Goal: Task Accomplishment & Management: Use online tool/utility

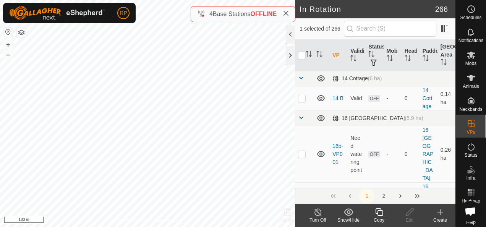
click at [381, 213] on icon at bounding box center [380, 212] width 10 height 9
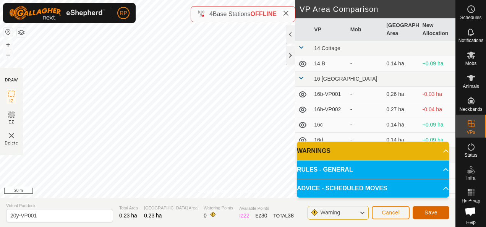
click at [433, 215] on span "Save" at bounding box center [431, 213] width 13 height 6
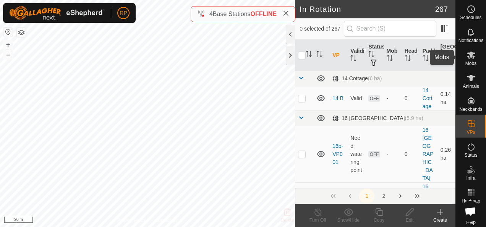
click at [468, 56] on icon at bounding box center [471, 55] width 8 height 7
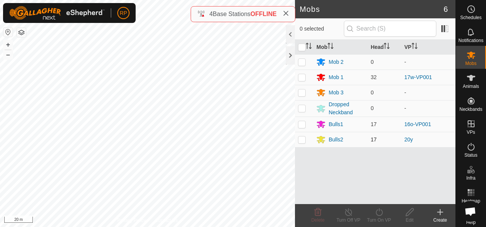
click at [303, 140] on p-checkbox at bounding box center [302, 140] width 8 height 6
checkbox input "true"
click at [380, 211] on icon at bounding box center [380, 212] width 10 height 9
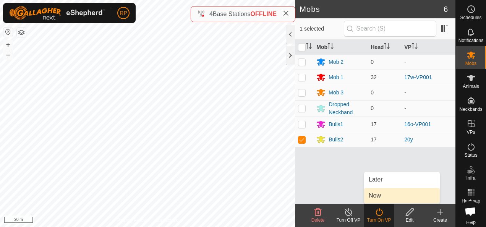
click at [374, 197] on link "Now" at bounding box center [402, 195] width 76 height 15
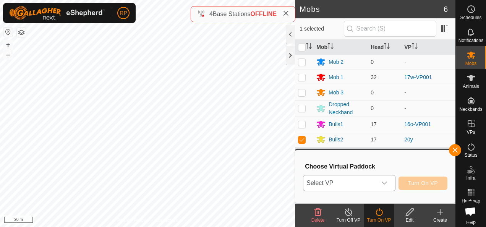
click at [369, 183] on span "Select VP" at bounding box center [340, 183] width 73 height 15
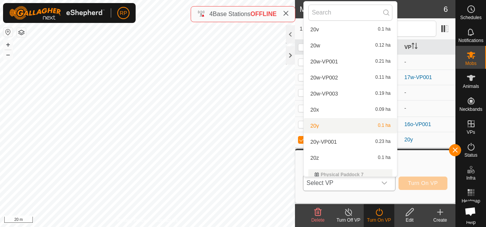
scroll to position [2803, 0]
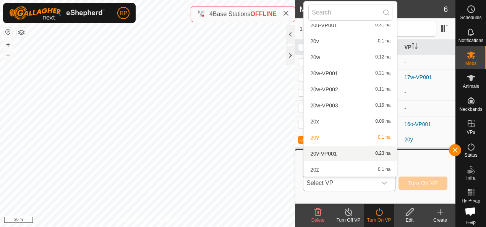
click at [327, 151] on li "20y-VP001 0.23 ha" at bounding box center [350, 153] width 93 height 15
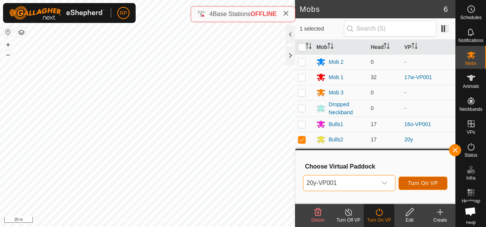
click at [418, 182] on span "Turn On VP" at bounding box center [423, 183] width 30 height 6
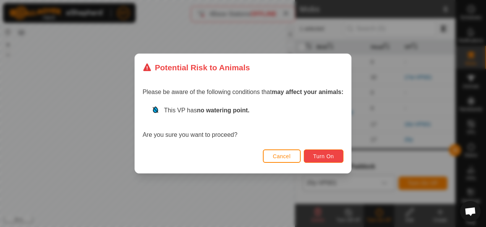
click at [326, 157] on span "Turn On" at bounding box center [324, 156] width 21 height 6
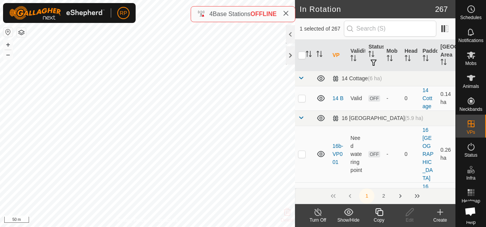
click at [379, 212] on icon at bounding box center [380, 212] width 10 height 9
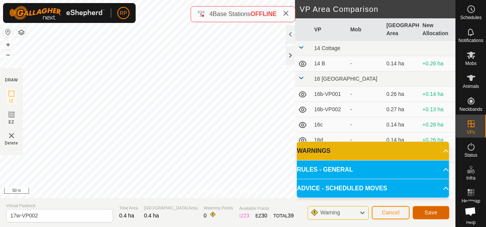
click at [432, 213] on span "Save" at bounding box center [431, 213] width 13 height 6
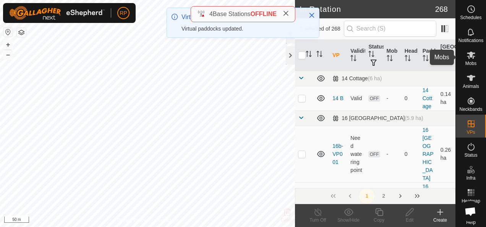
click at [467, 56] on icon at bounding box center [471, 55] width 8 height 7
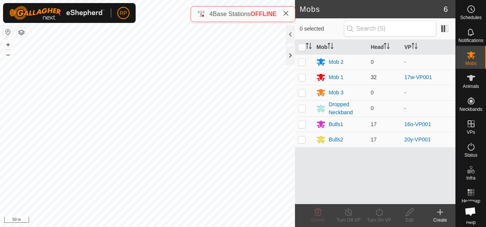
click at [302, 76] on p-checkbox at bounding box center [302, 77] width 8 height 6
checkbox input "true"
click at [379, 212] on icon at bounding box center [380, 212] width 10 height 9
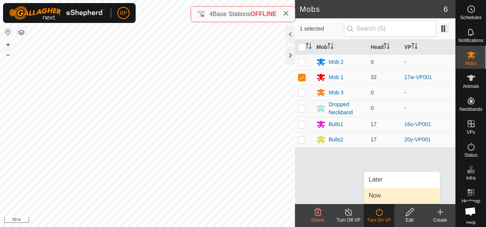
click at [377, 197] on link "Now" at bounding box center [402, 195] width 76 height 15
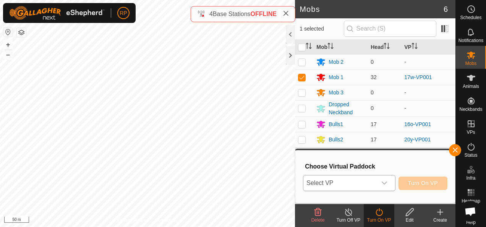
click at [364, 185] on span "Select VP" at bounding box center [340, 183] width 73 height 15
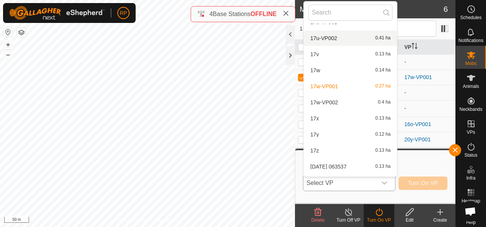
scroll to position [1809, 0]
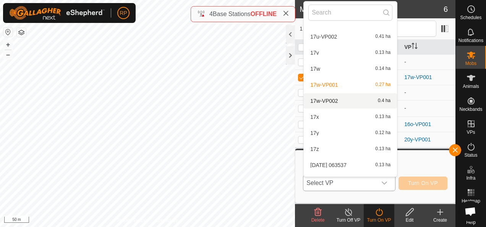
click at [328, 100] on li "17w-VP002 0.4 ha" at bounding box center [350, 100] width 93 height 15
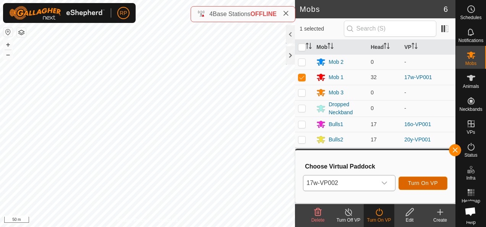
click at [429, 184] on span "Turn On VP" at bounding box center [423, 183] width 30 height 6
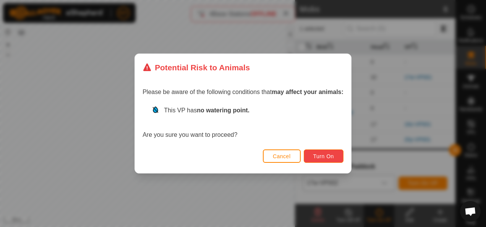
click at [323, 155] on span "Turn On" at bounding box center [324, 156] width 21 height 6
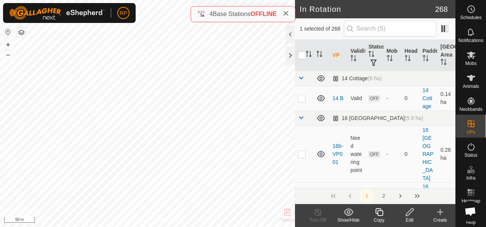
checkbox input "true"
checkbox input "false"
click at [378, 211] on icon at bounding box center [380, 212] width 8 height 8
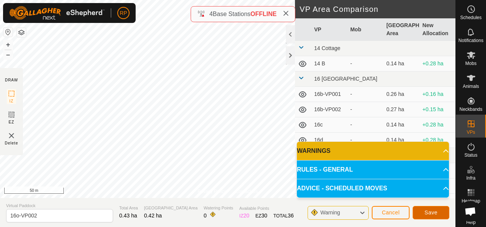
click at [429, 214] on span "Save" at bounding box center [431, 213] width 13 height 6
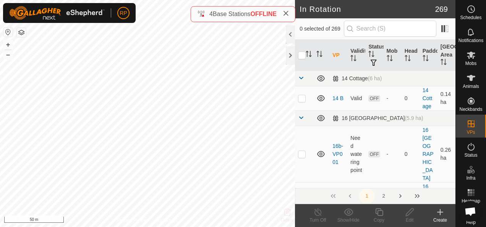
checkbox input "true"
click at [380, 213] on icon at bounding box center [380, 212] width 10 height 9
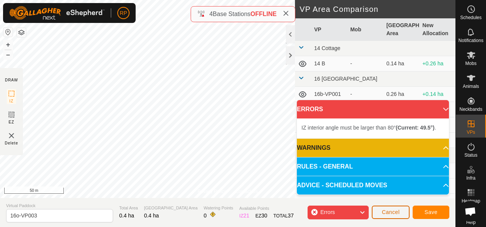
click at [393, 214] on span "Cancel" at bounding box center [391, 212] width 18 height 6
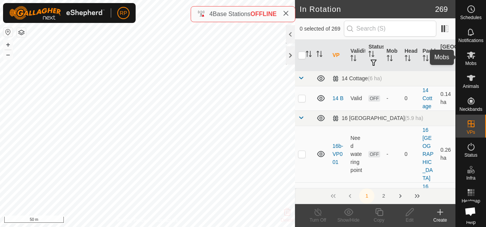
click at [467, 55] on icon at bounding box center [471, 55] width 8 height 7
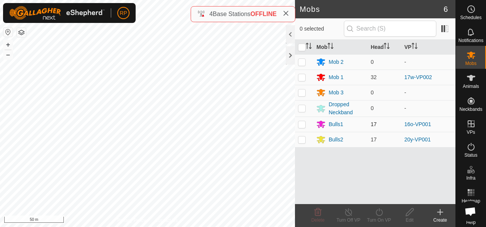
click at [303, 123] on p-checkbox at bounding box center [302, 124] width 8 height 6
checkbox input "true"
click at [379, 213] on icon at bounding box center [380, 212] width 10 height 9
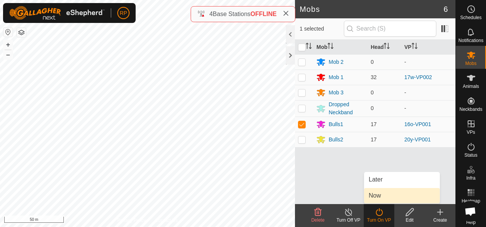
click at [376, 198] on link "Now" at bounding box center [402, 195] width 76 height 15
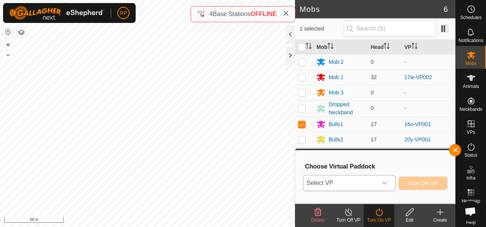
click at [362, 185] on span "Select VP" at bounding box center [340, 183] width 73 height 15
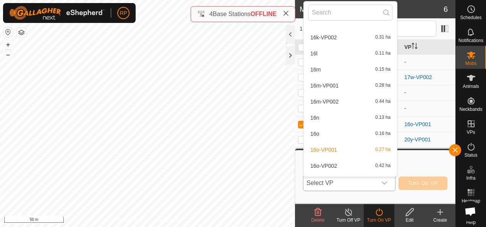
scroll to position [700, 0]
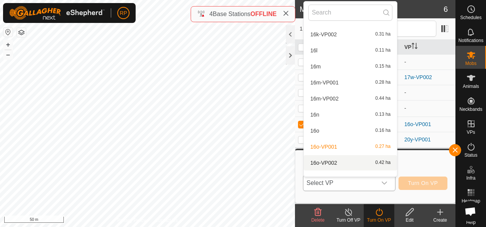
click at [334, 162] on li "16o-VP002 0.42 ha" at bounding box center [350, 162] width 93 height 15
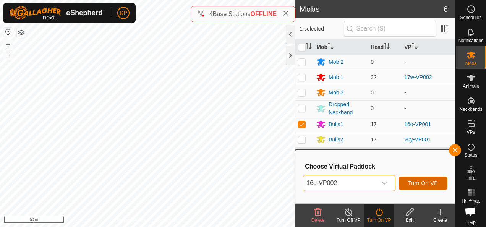
click at [420, 182] on span "Turn On VP" at bounding box center [423, 183] width 30 height 6
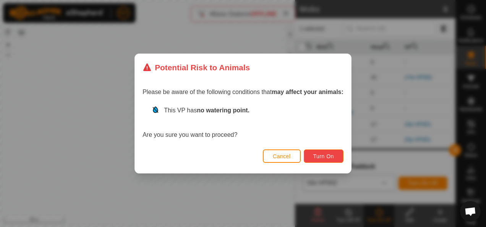
click at [314, 156] on span "Turn On" at bounding box center [324, 156] width 21 height 6
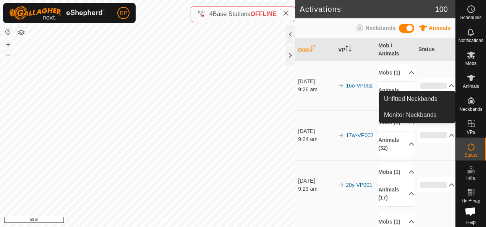
click at [468, 100] on icon at bounding box center [471, 101] width 7 height 7
click at [406, 114] on link "Monitor Neckbands" at bounding box center [418, 114] width 76 height 15
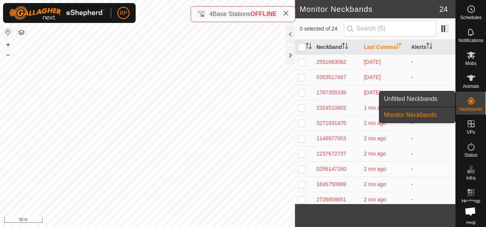
click at [419, 97] on link "Unfitted Neckbands" at bounding box center [418, 98] width 76 height 15
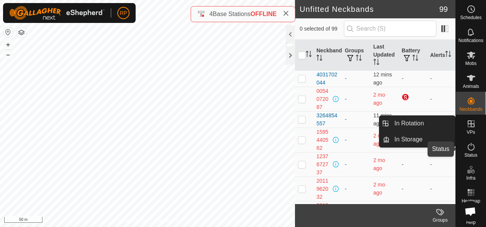
drag, startPoint x: 468, startPoint y: 146, endPoint x: 469, endPoint y: 150, distance: 4.3
click at [468, 146] on icon at bounding box center [471, 147] width 7 height 8
